Goal: Task Accomplishment & Management: Use online tool/utility

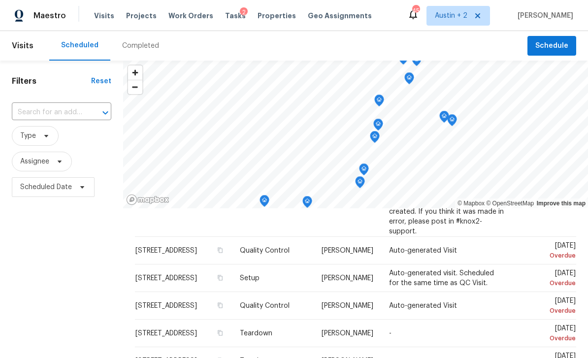
click at [63, 111] on input "text" at bounding box center [48, 112] width 72 height 15
type input "137"
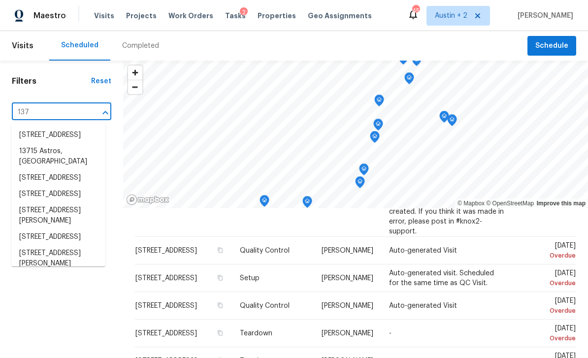
click at [133, 45] on div "Completed" at bounding box center [140, 46] width 37 height 10
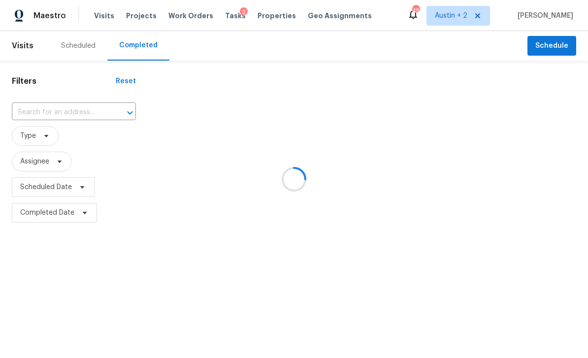
click at [135, 17] on div at bounding box center [294, 179] width 588 height 358
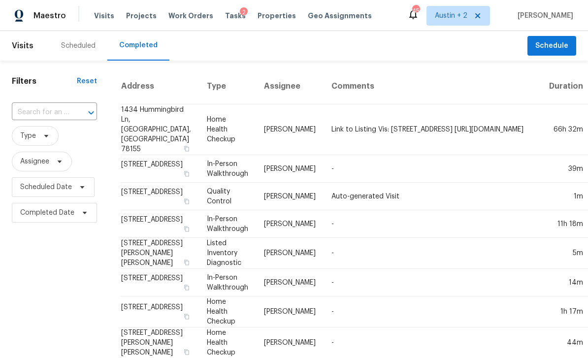
click at [138, 17] on span "Projects" at bounding box center [141, 16] width 31 height 10
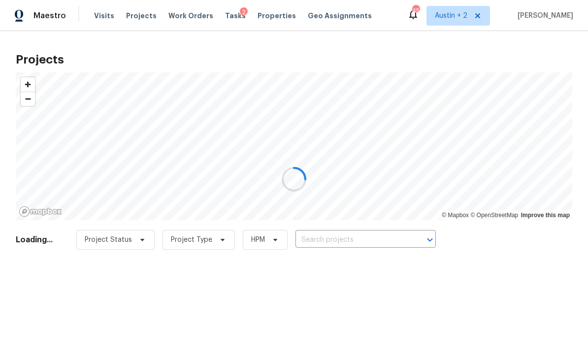
click at [336, 236] on div at bounding box center [294, 179] width 588 height 358
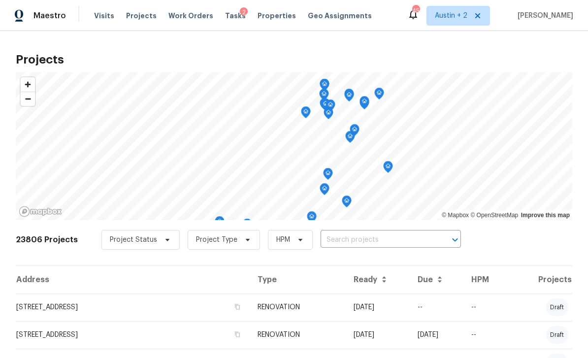
click at [364, 236] on input "text" at bounding box center [377, 239] width 113 height 15
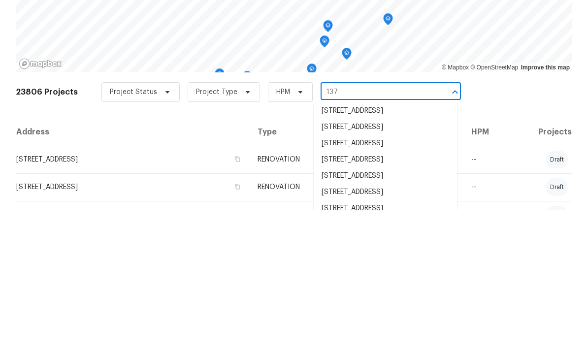
scroll to position [443, 0]
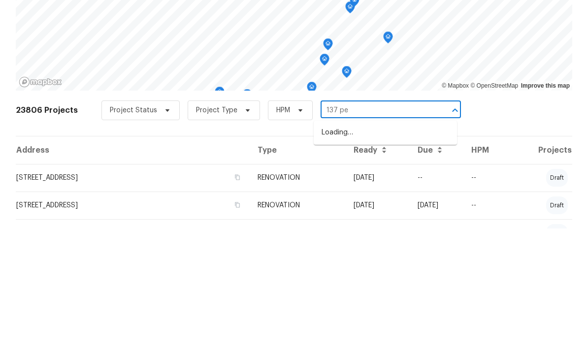
type input "137 per"
click at [397, 254] on li "[STREET_ADDRESS]" at bounding box center [385, 262] width 143 height 16
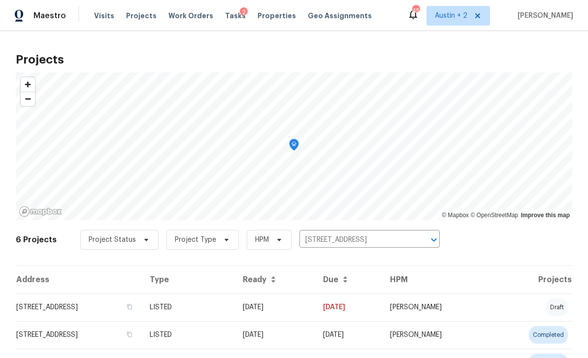
click at [100, 311] on td "[STREET_ADDRESS]" at bounding box center [79, 308] width 126 height 28
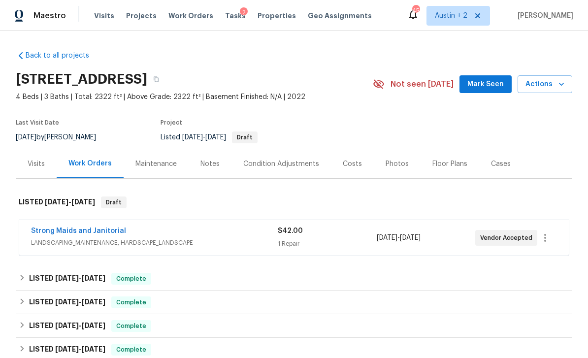
click at [482, 83] on span "Mark Seen" at bounding box center [485, 84] width 36 height 12
click at [550, 87] on span "Actions" at bounding box center [545, 84] width 39 height 12
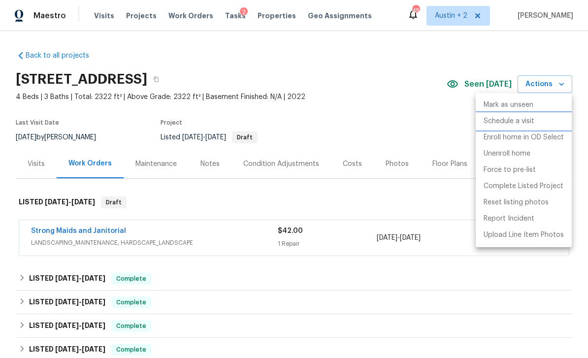
click at [517, 122] on p "Schedule a visit" at bounding box center [509, 121] width 51 height 10
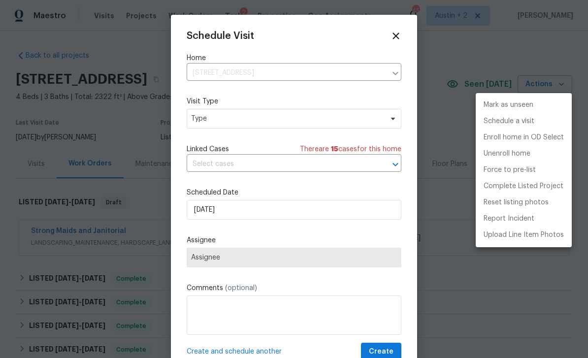
click at [270, 118] on div at bounding box center [294, 179] width 588 height 358
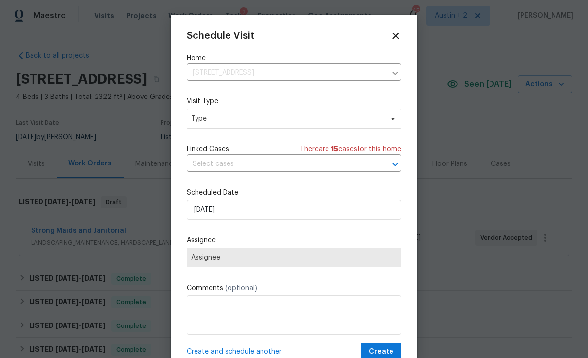
click at [315, 108] on div "Visit Type Type" at bounding box center [294, 113] width 215 height 32
click at [323, 117] on span "Type" at bounding box center [287, 119] width 192 height 10
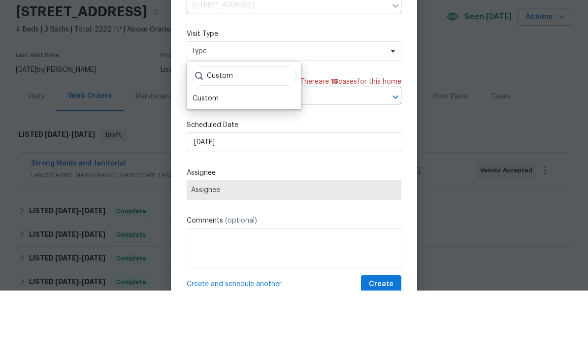
type input "Custom"
click at [216, 161] on div "Custom" at bounding box center [206, 166] width 26 height 10
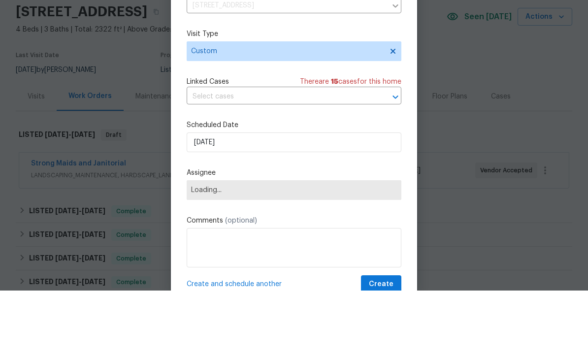
scroll to position [32, 0]
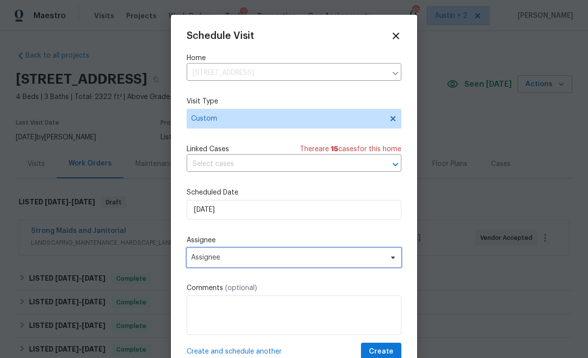
click at [317, 255] on span "Assignee" at bounding box center [294, 258] width 215 height 20
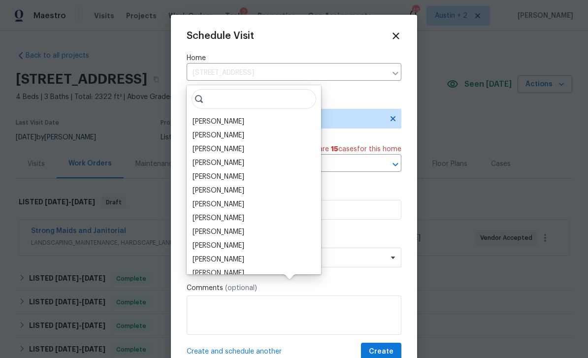
click at [237, 117] on div "[PERSON_NAME]" at bounding box center [219, 122] width 52 height 10
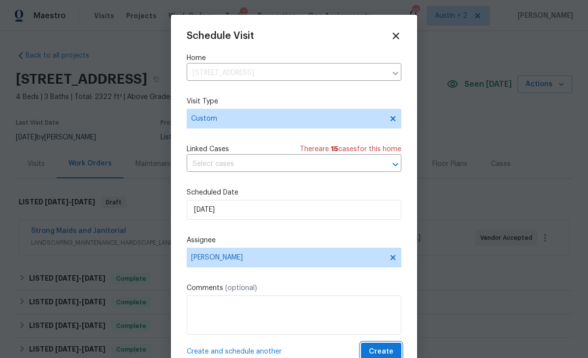
click at [390, 349] on span "Create" at bounding box center [381, 352] width 25 height 12
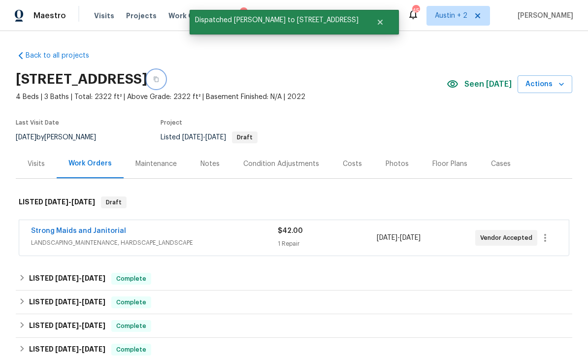
click at [159, 76] on icon "button" at bounding box center [156, 79] width 6 height 6
